Goal: Find specific page/section: Find specific page/section

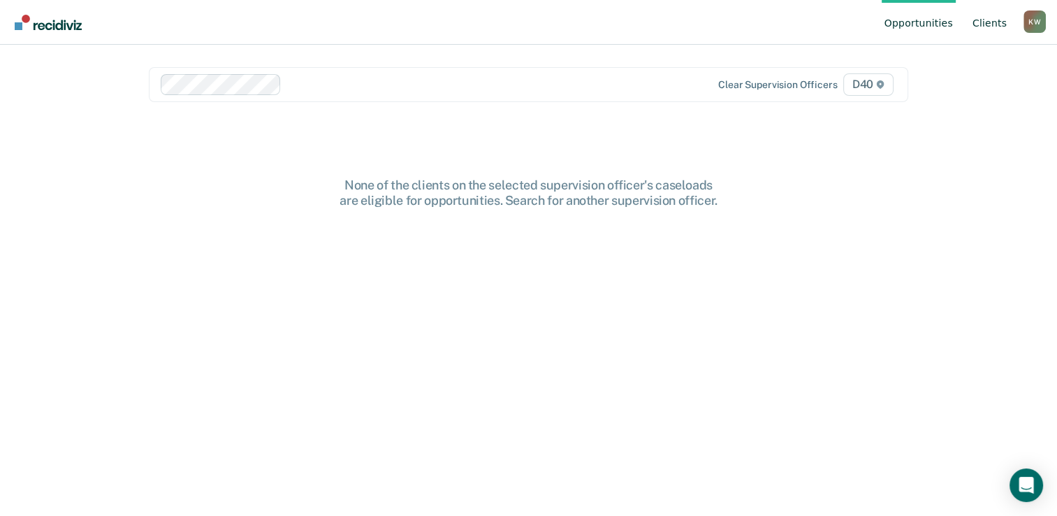
click at [984, 27] on link "Client s" at bounding box center [990, 22] width 40 height 45
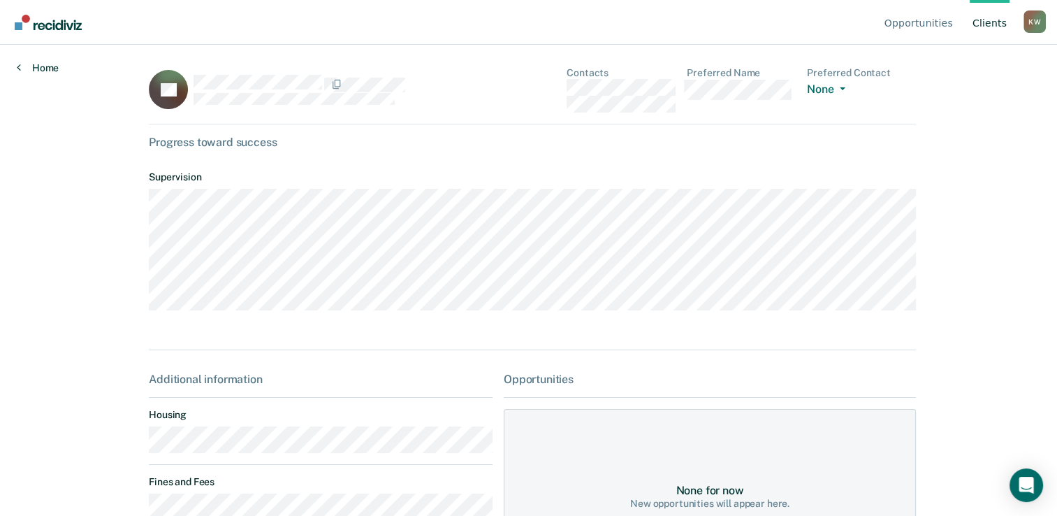
click at [44, 66] on link "Home" at bounding box center [38, 67] width 42 height 13
